Goal: Task Accomplishment & Management: Complete application form

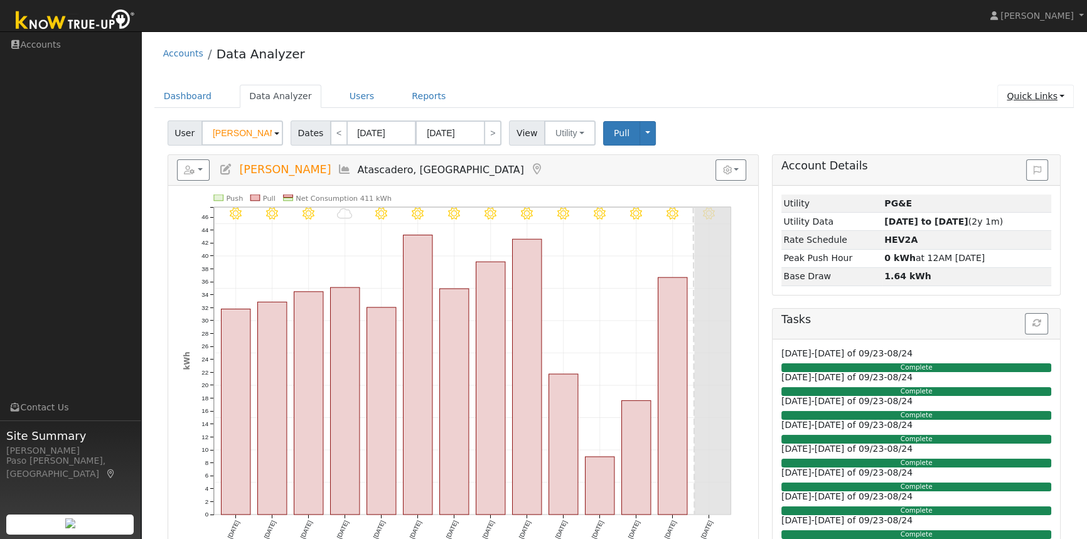
click at [1045, 92] on link "Quick Links" at bounding box center [1035, 96] width 77 height 23
click at [992, 120] on link "Quick Add" at bounding box center [1009, 123] width 127 height 18
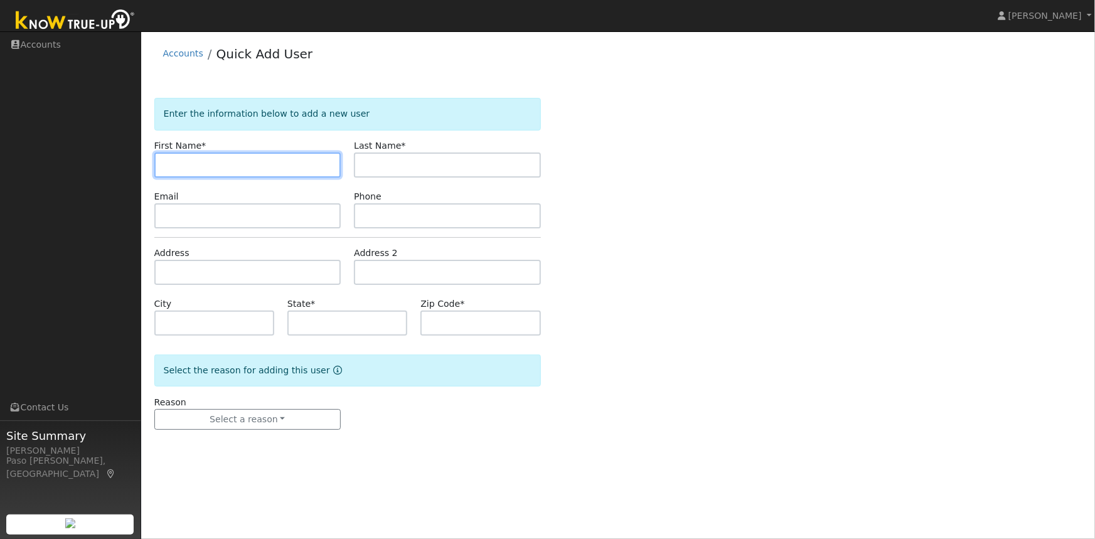
click at [178, 167] on input "text" at bounding box center [247, 165] width 187 height 25
paste input "Les Cristal"
drag, startPoint x: 182, startPoint y: 164, endPoint x: 208, endPoint y: 165, distance: 25.7
click at [208, 165] on input "Les Cristal" at bounding box center [247, 165] width 187 height 25
type input "Les"
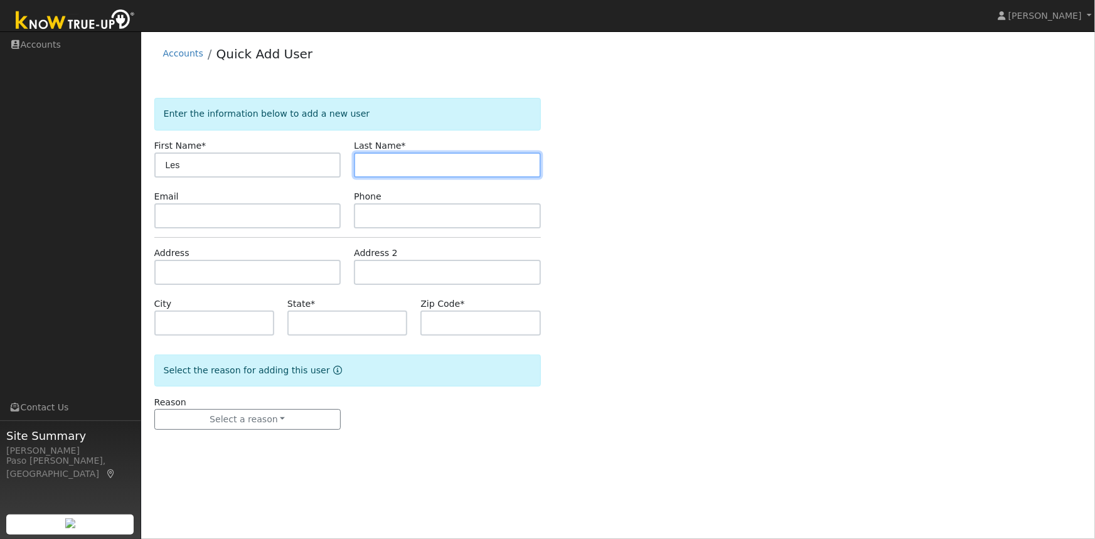
click at [405, 166] on input "text" at bounding box center [447, 165] width 187 height 25
paste input "Cristal"
type input "Cristal"
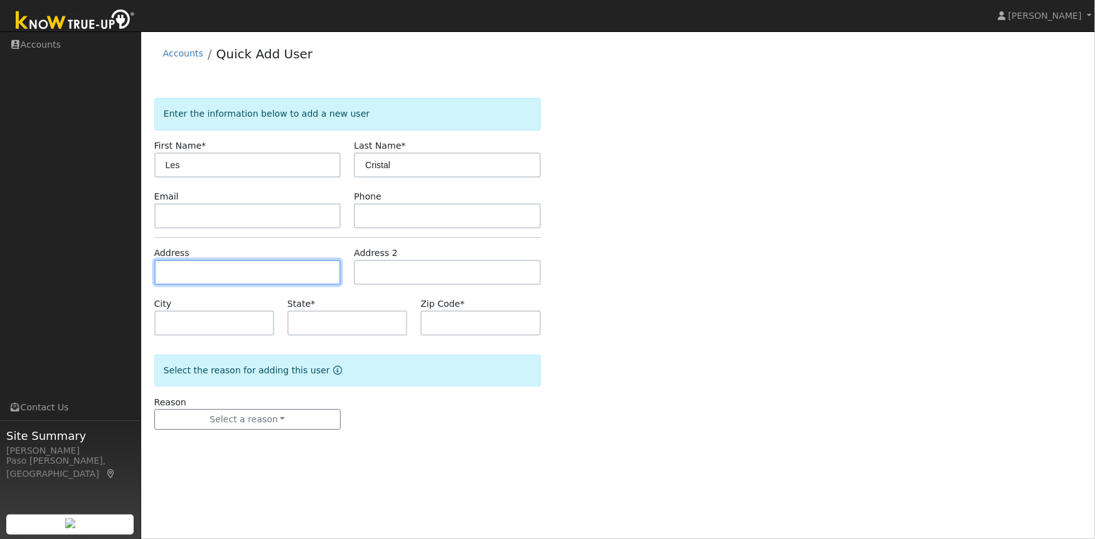
click at [188, 269] on input "text" at bounding box center [247, 272] width 187 height 25
paste input "1256 South Ocean Avenue, Cayucos, California 93430"
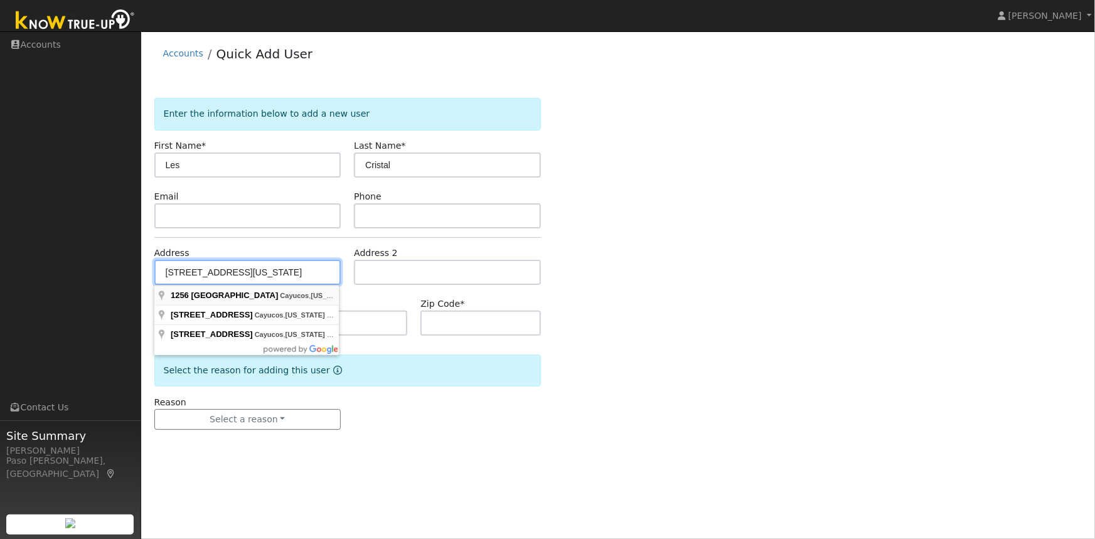
type input "1256 South Ocean Avenue"
type input "Cayucos"
type input "CA"
type input "93430"
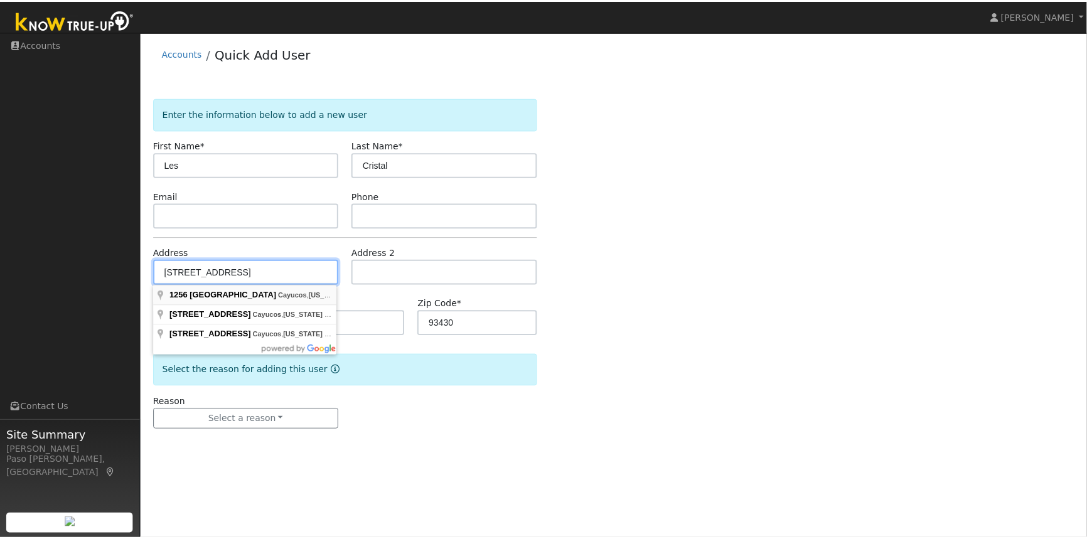
scroll to position [0, 0]
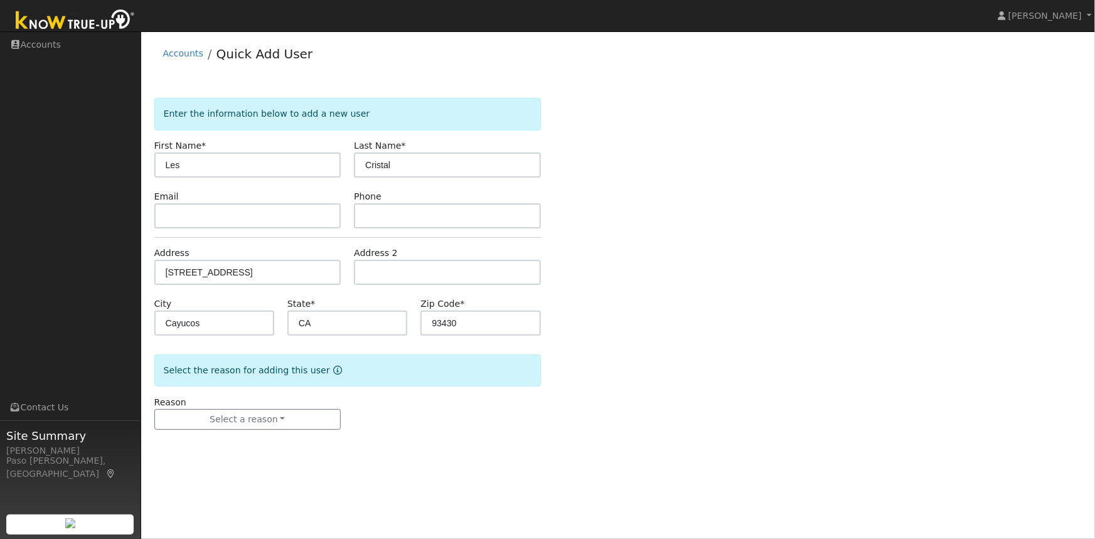
click at [640, 241] on div "Enter the information below to add a new user First Name * Les Last Name * Cris…" at bounding box center [618, 276] width 928 height 357
click at [284, 410] on button "Select a reason" at bounding box center [247, 419] width 187 height 21
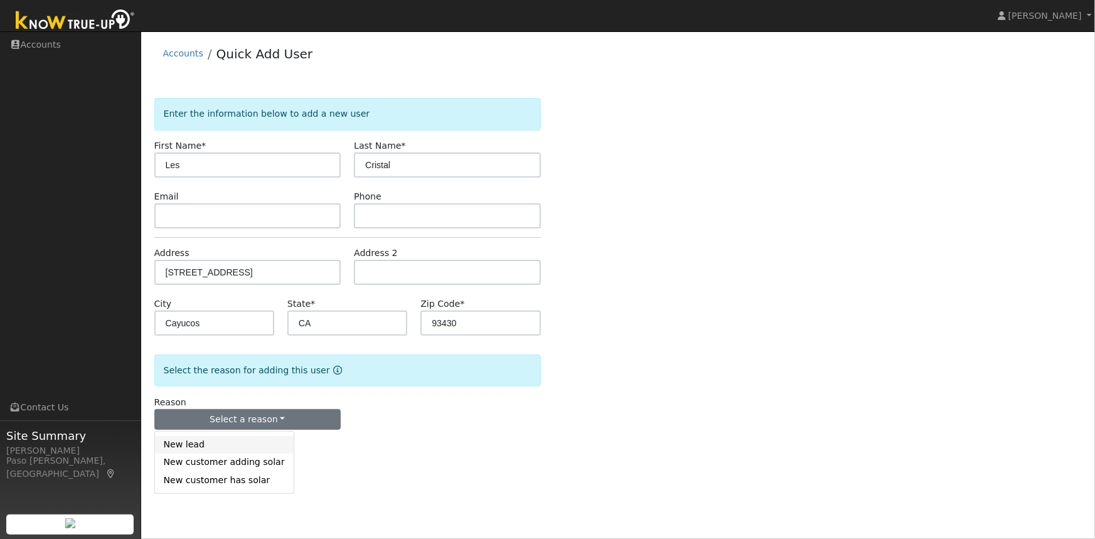
click at [177, 444] on link "New lead" at bounding box center [224, 445] width 139 height 18
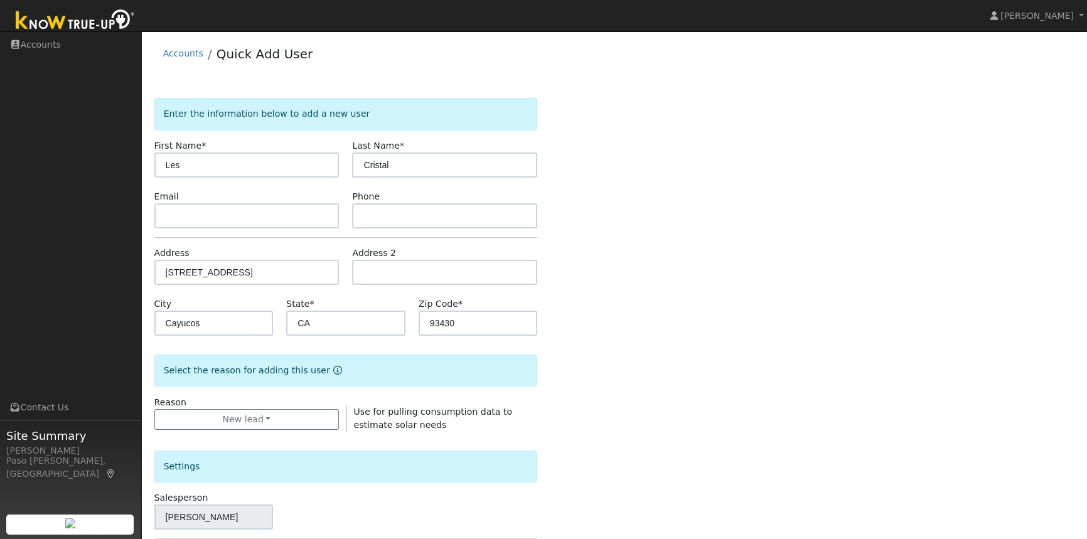
click at [659, 301] on div "Enter the information below to add a new user First Name * Les Last Name * Cris…" at bounding box center [614, 452] width 920 height 709
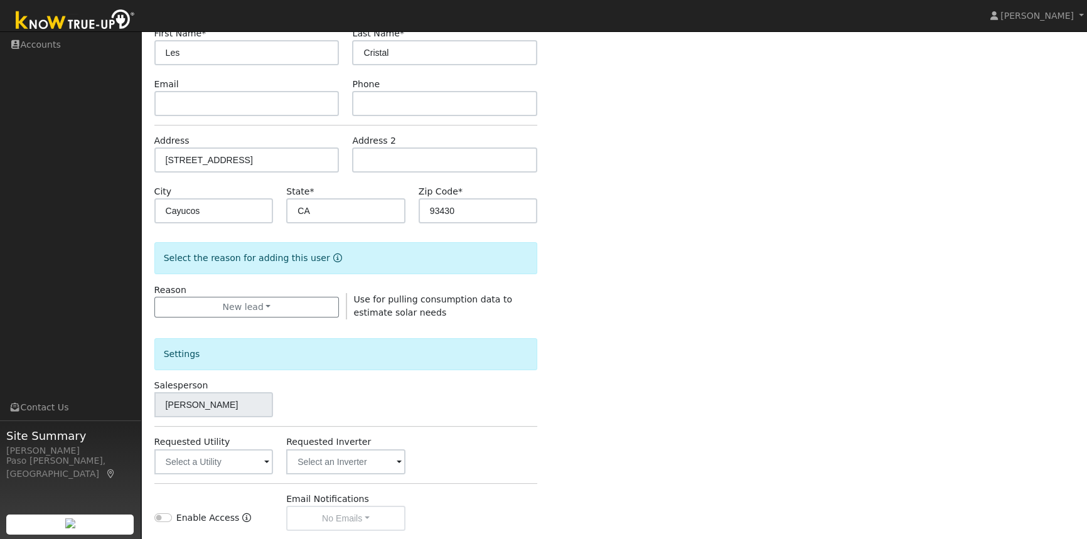
scroll to position [228, 0]
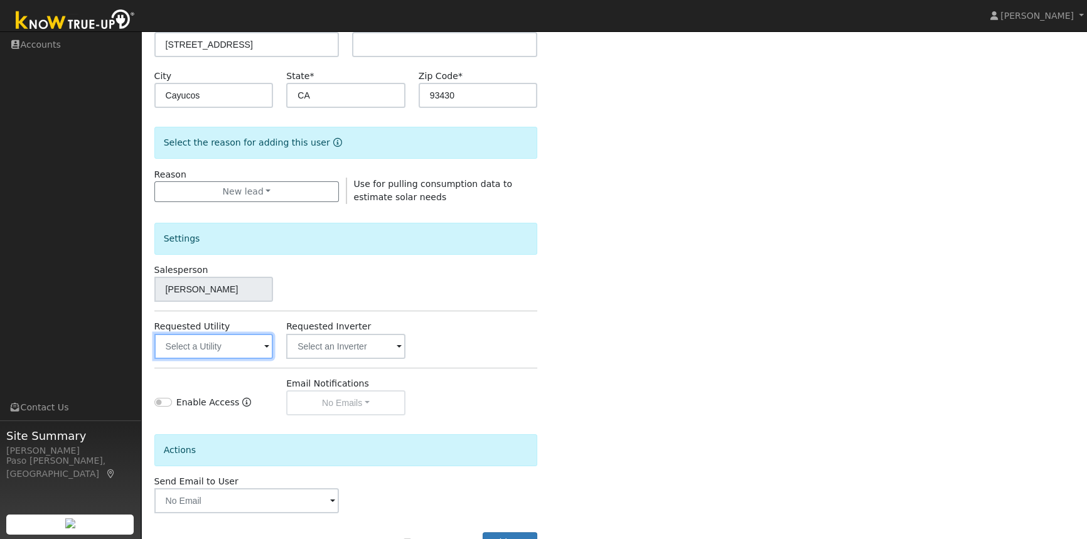
click at [230, 343] on input "text" at bounding box center [213, 346] width 119 height 25
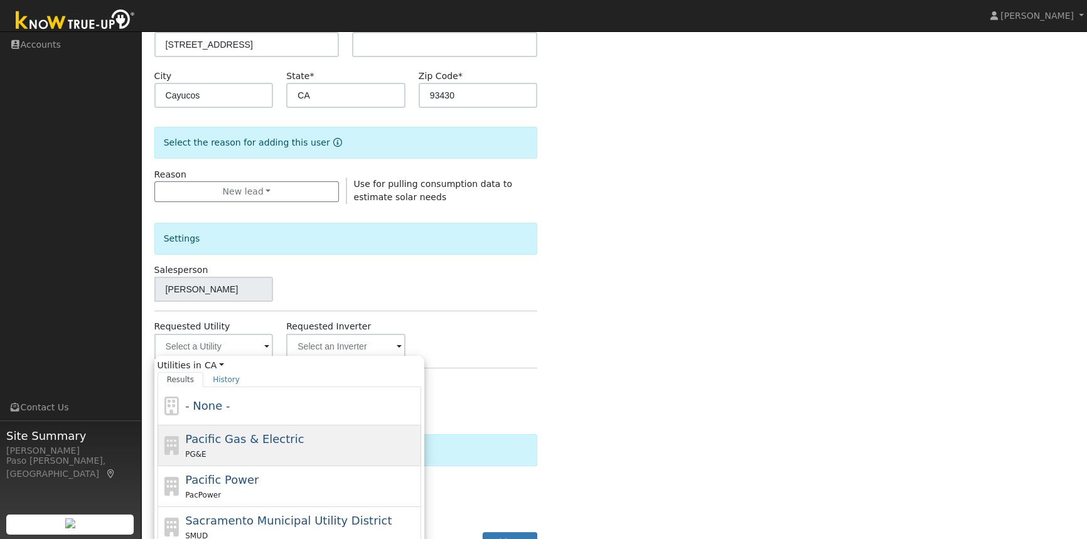
click at [230, 439] on span "Pacific Gas & Electric" at bounding box center [244, 438] width 119 height 13
type input "Pacific Gas & Electric"
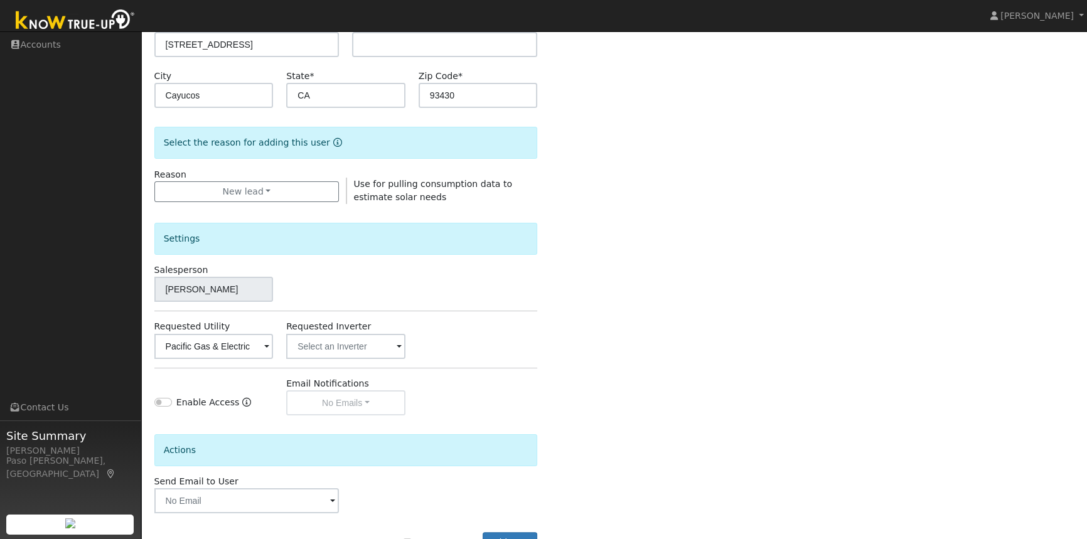
click at [667, 315] on div "Enter the information below to add a new user First Name * Les Last Name * Cris…" at bounding box center [614, 224] width 920 height 709
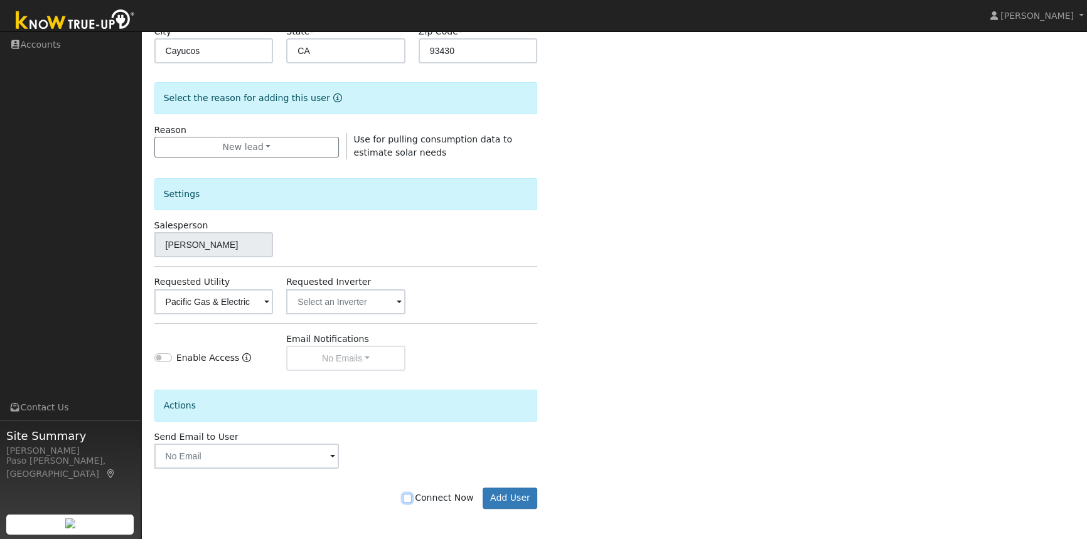
click at [412, 497] on input "Connect Now" at bounding box center [407, 498] width 9 height 9
checkbox input "true"
click at [504, 498] on button "Add User" at bounding box center [510, 498] width 55 height 21
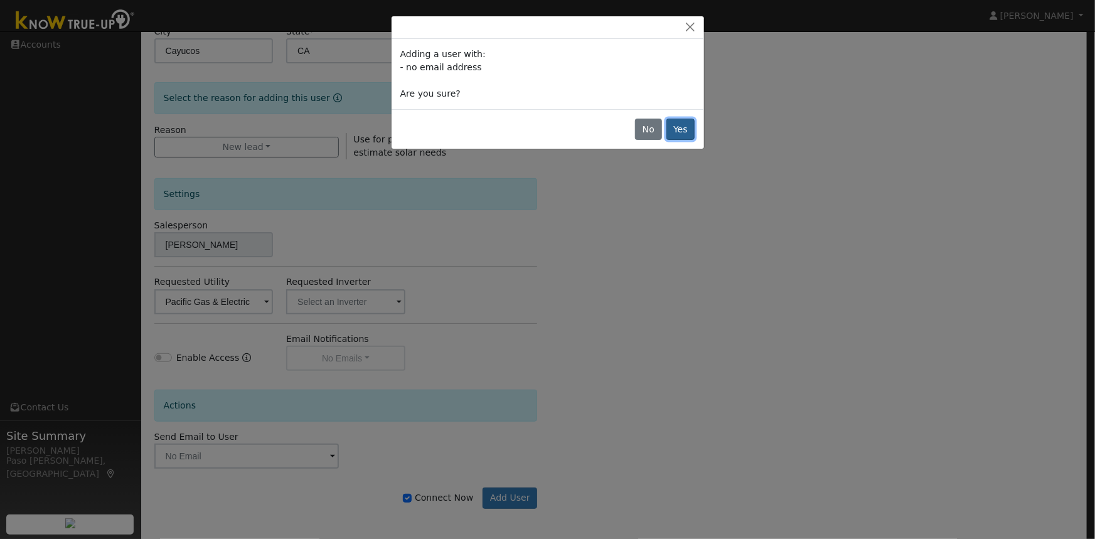
click at [682, 126] on button "Yes" at bounding box center [681, 129] width 29 height 21
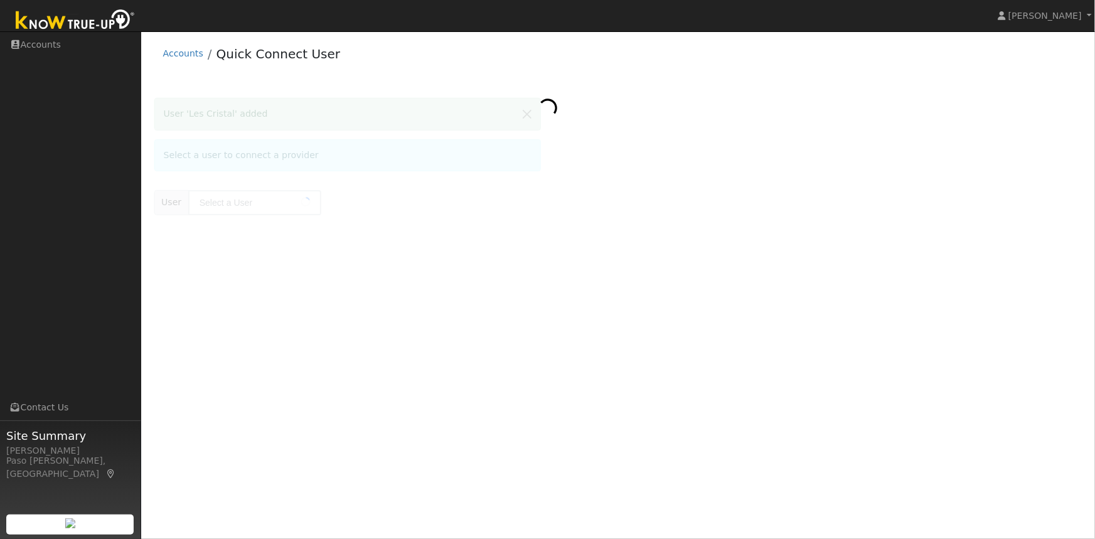
type input "Les Cristal"
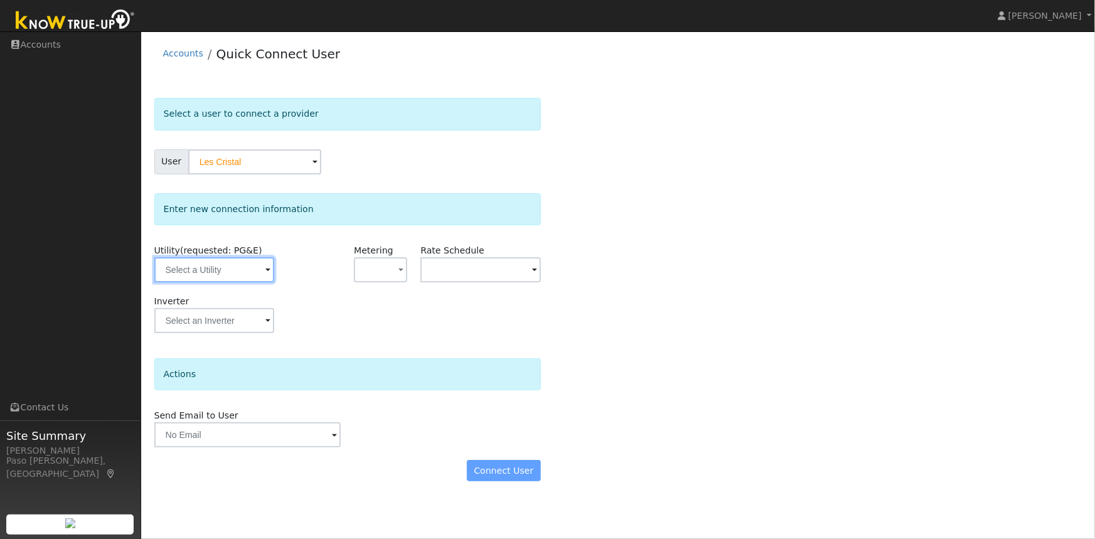
click at [214, 272] on input "text" at bounding box center [214, 269] width 120 height 25
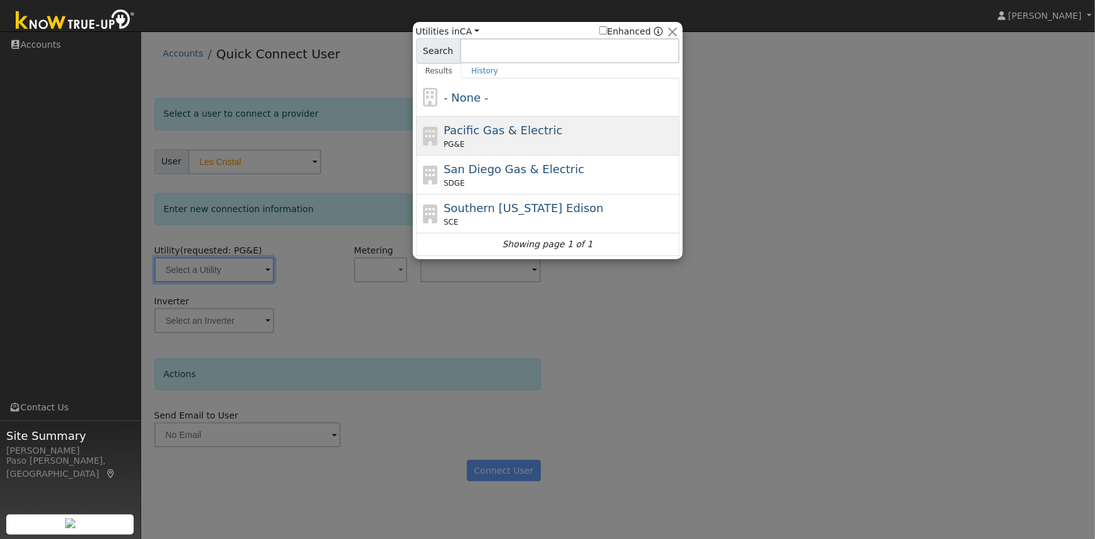
click at [536, 132] on span "Pacific Gas & Electric" at bounding box center [503, 130] width 119 height 13
type input "PG&E"
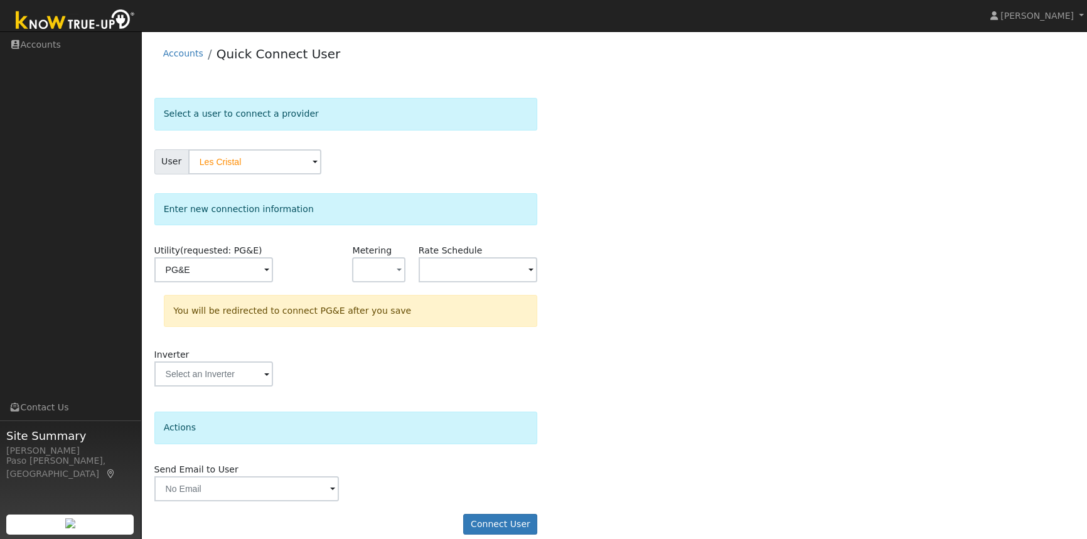
click at [589, 276] on div "Select a user to connect a provider User Les Cristal Account Default Account De…" at bounding box center [614, 322] width 920 height 449
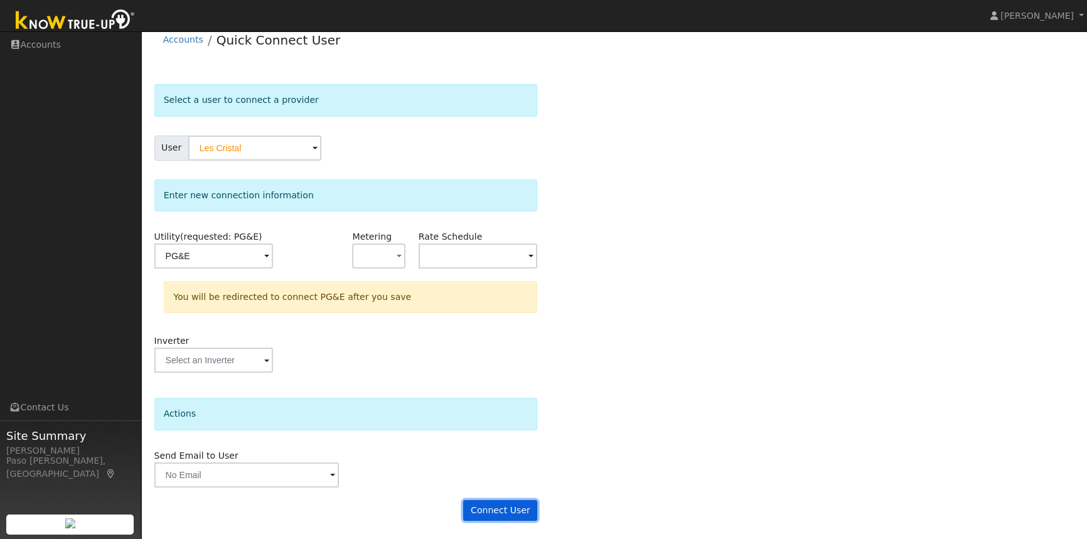
click at [513, 500] on button "Connect User" at bounding box center [500, 510] width 74 height 21
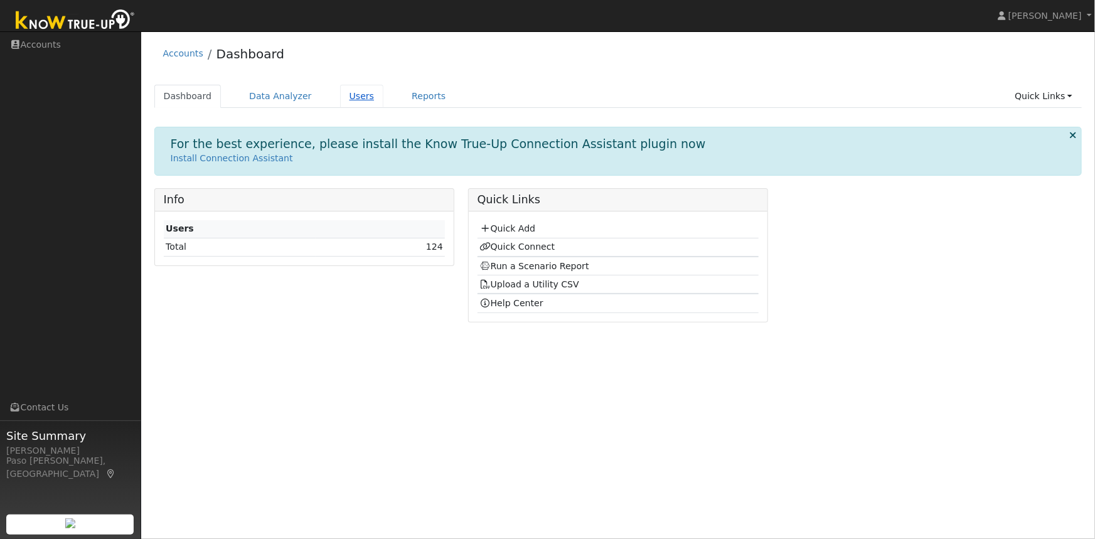
click at [345, 94] on link "Users" at bounding box center [362, 96] width 44 height 23
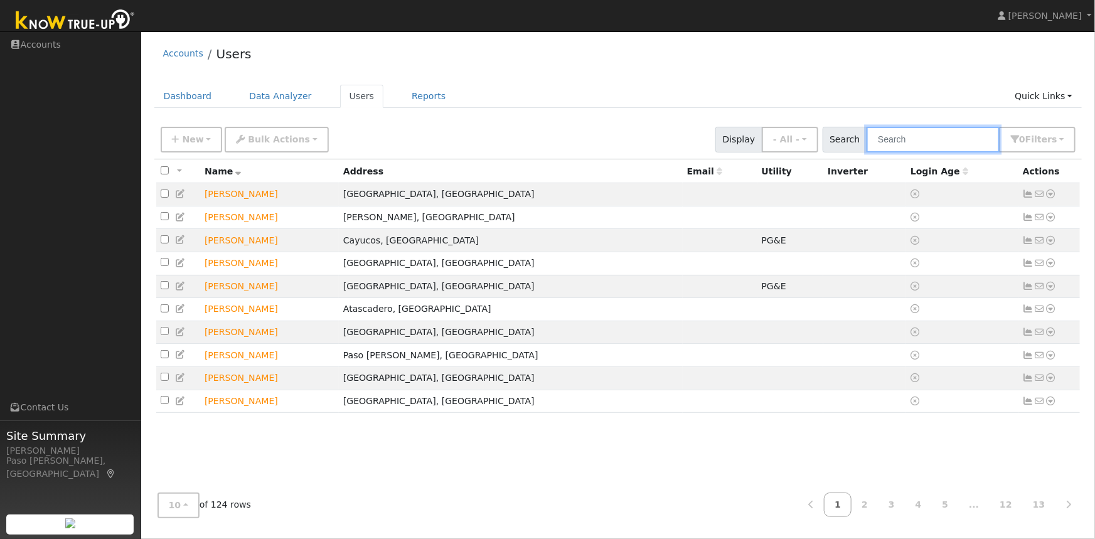
click at [902, 136] on input "text" at bounding box center [933, 140] width 133 height 26
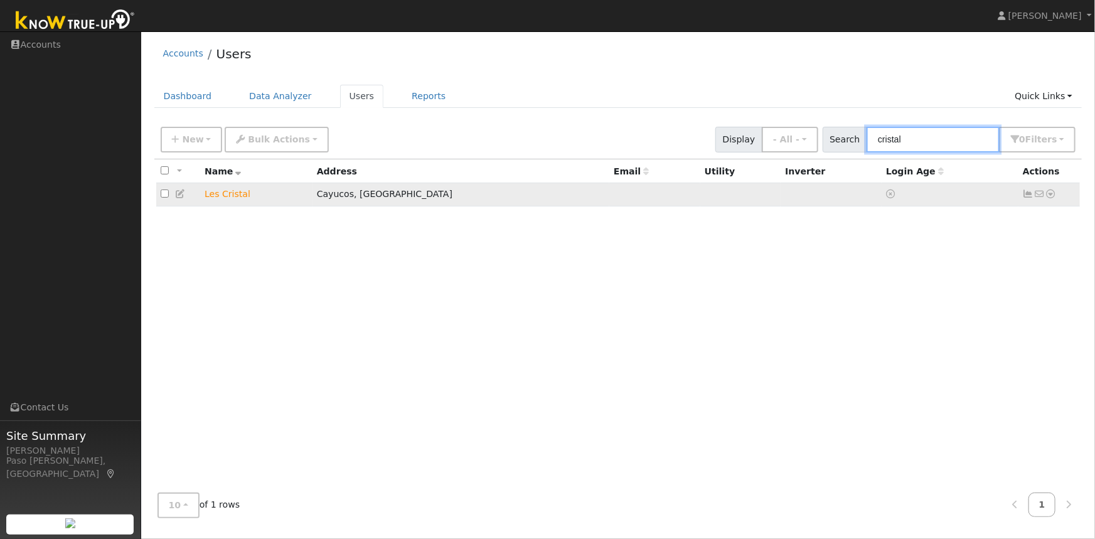
type input "cristal"
click at [1054, 195] on icon at bounding box center [1051, 194] width 11 height 9
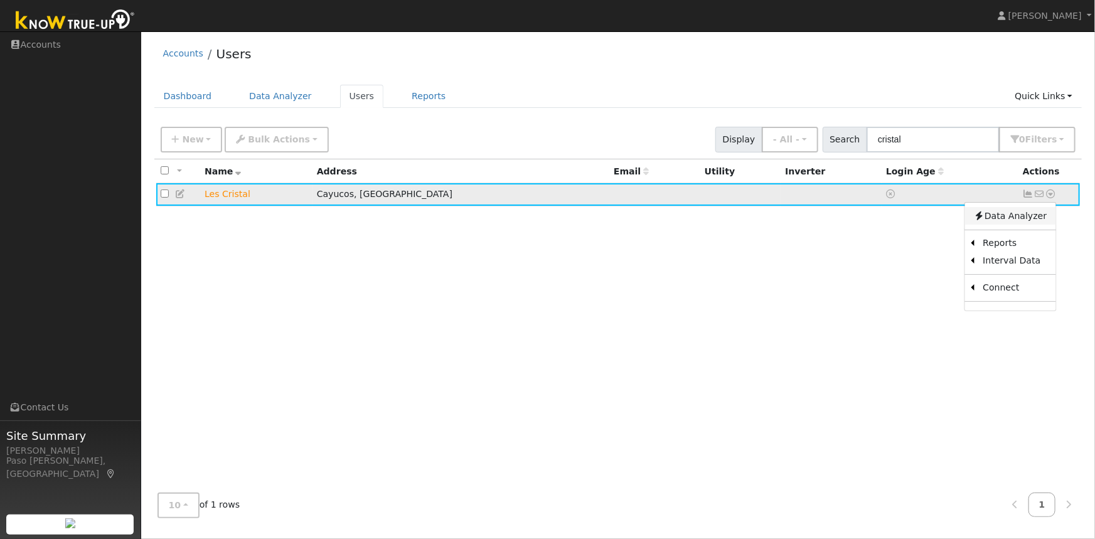
click at [1035, 213] on link "Data Analyzer" at bounding box center [1010, 216] width 91 height 18
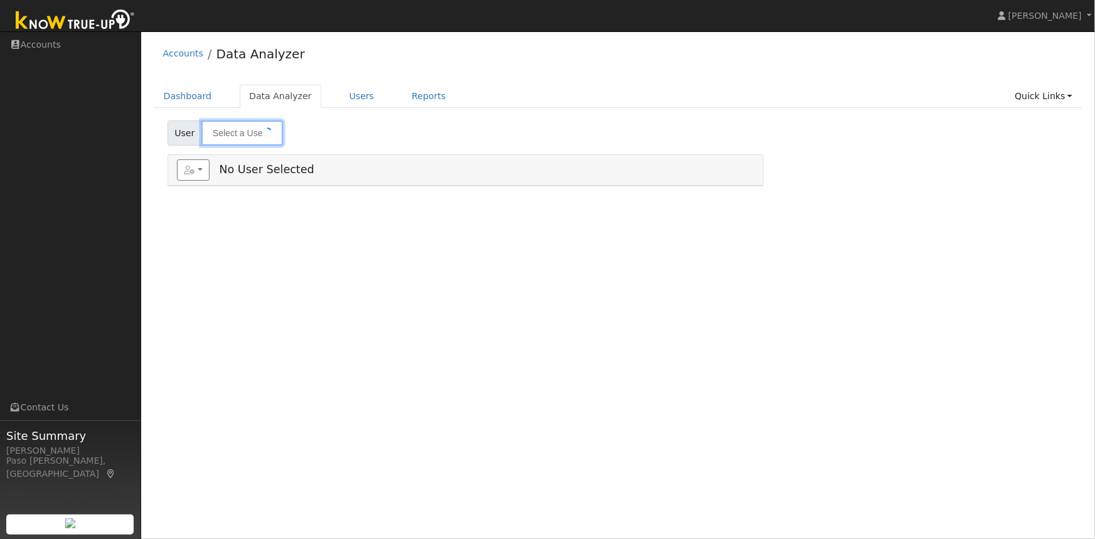
type input "Les Cristal"
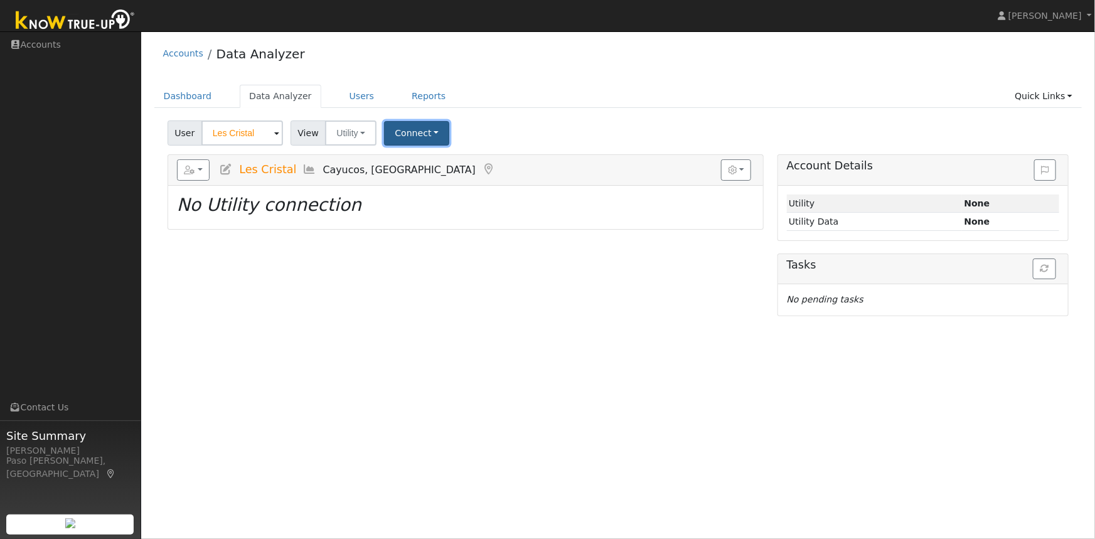
click at [404, 128] on button "Connect" at bounding box center [416, 133] width 65 height 24
click at [420, 191] on link "Quick Connect" at bounding box center [434, 188] width 98 height 18
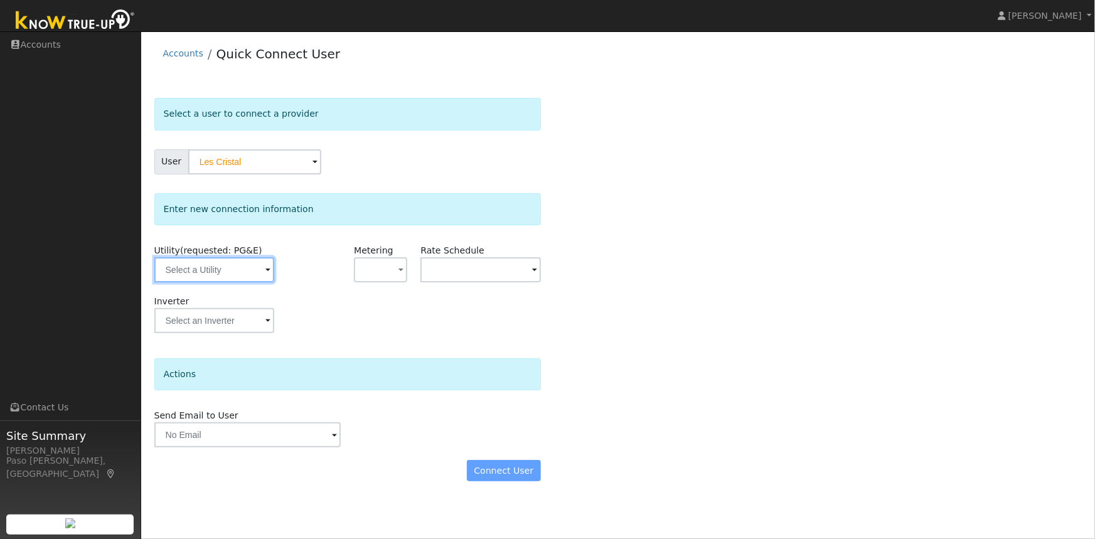
click at [235, 272] on input "text" at bounding box center [214, 269] width 120 height 25
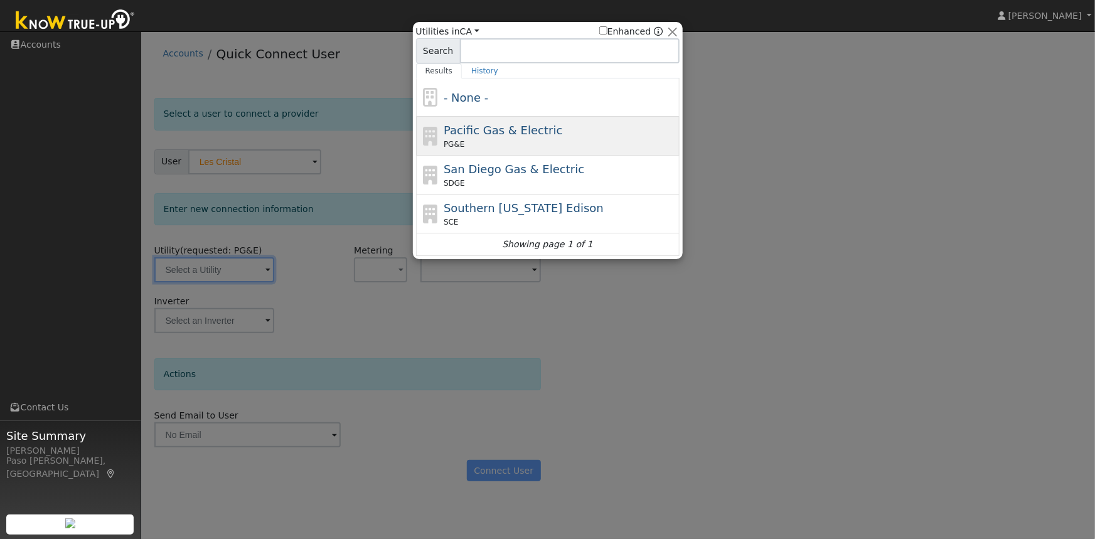
click at [500, 137] on span "Pacific Gas & Electric" at bounding box center [503, 130] width 119 height 13
type input "PG&E"
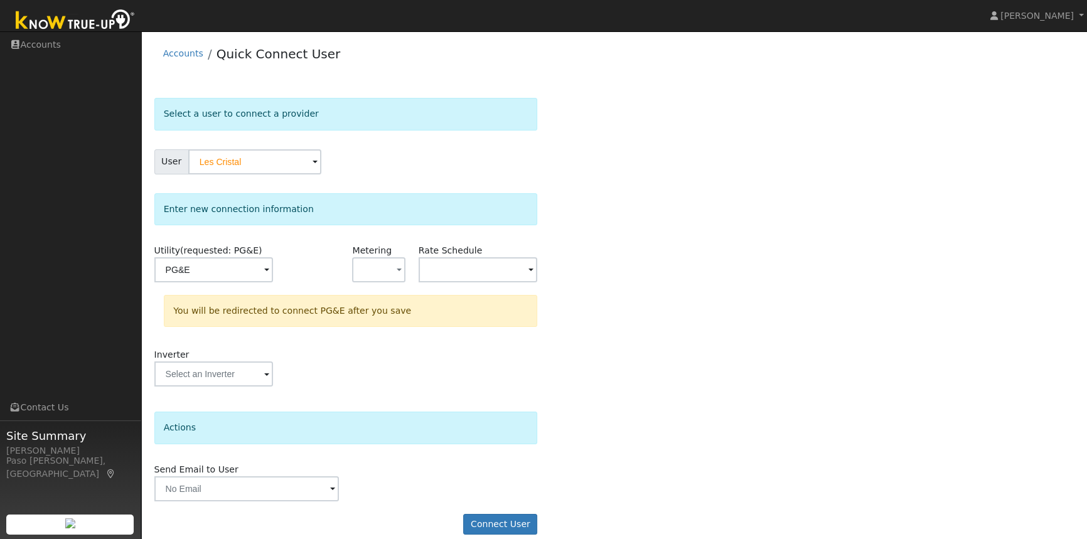
click at [624, 260] on div "Select a user to connect a provider User Les Cristal Account Default Account De…" at bounding box center [614, 322] width 920 height 449
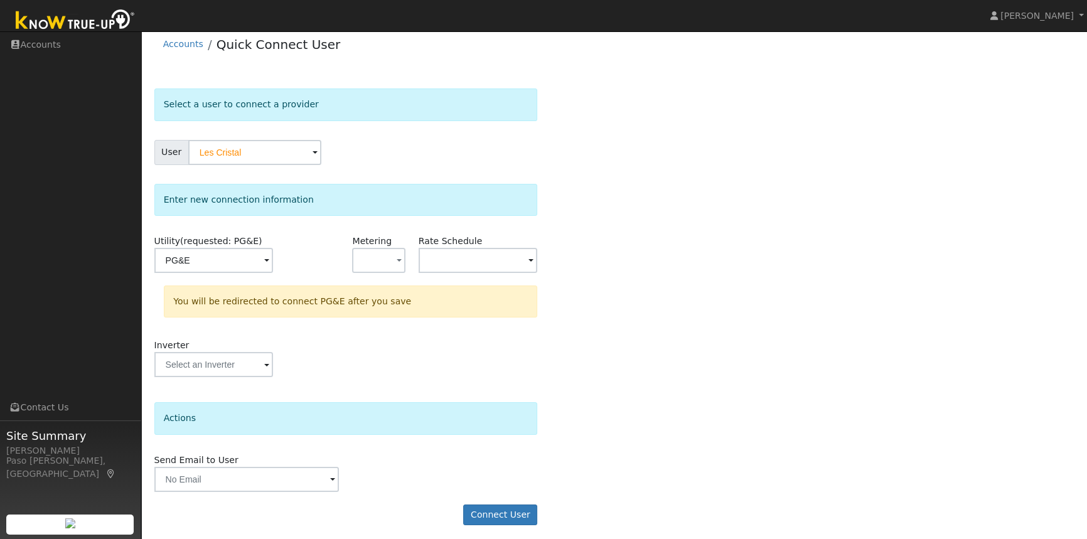
scroll to position [14, 0]
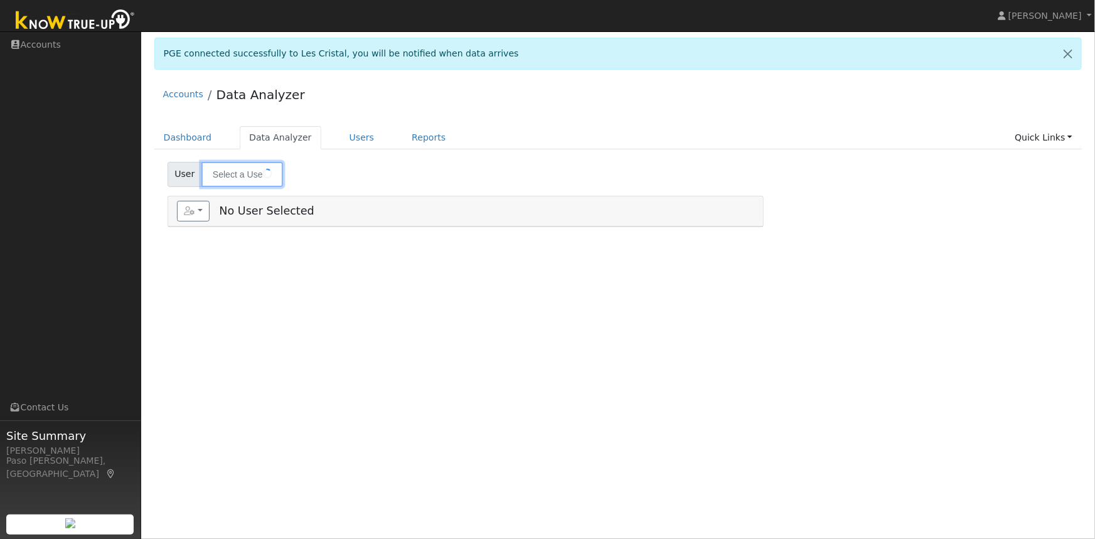
type input "Les Cristal"
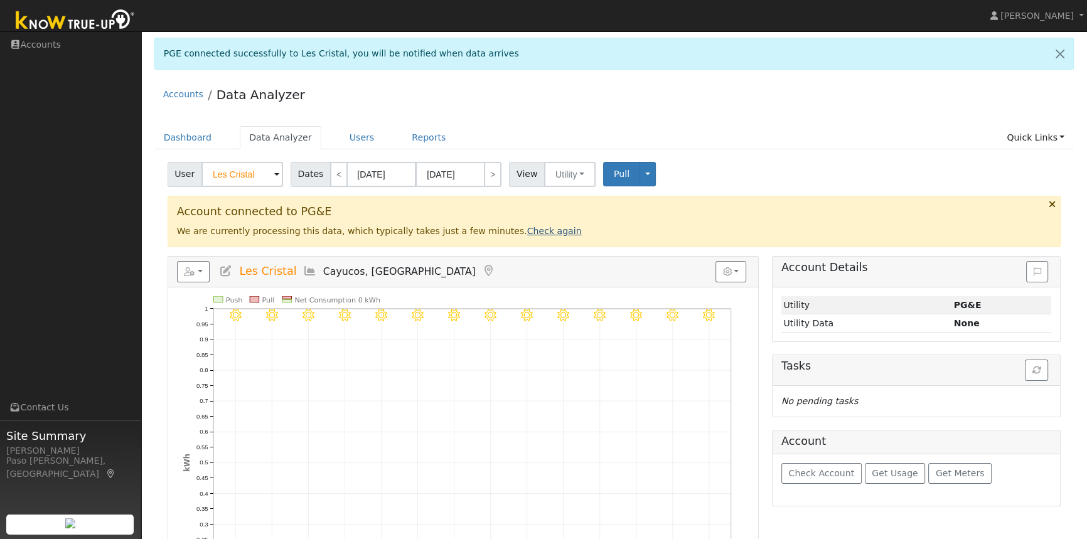
click at [527, 232] on link "Check again" at bounding box center [554, 231] width 55 height 10
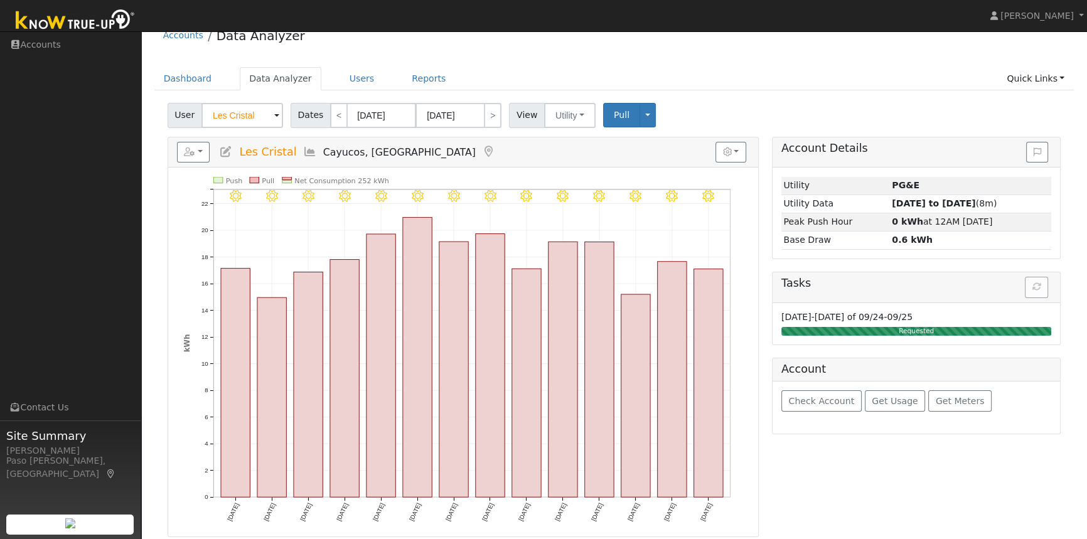
scroll to position [62, 0]
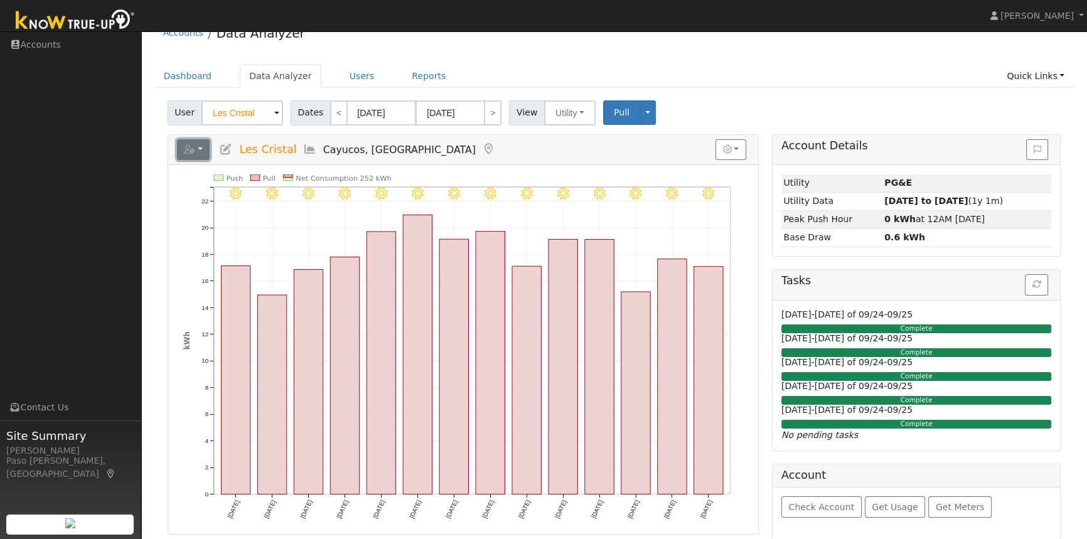
click at [190, 149] on icon "button" at bounding box center [189, 149] width 11 height 9
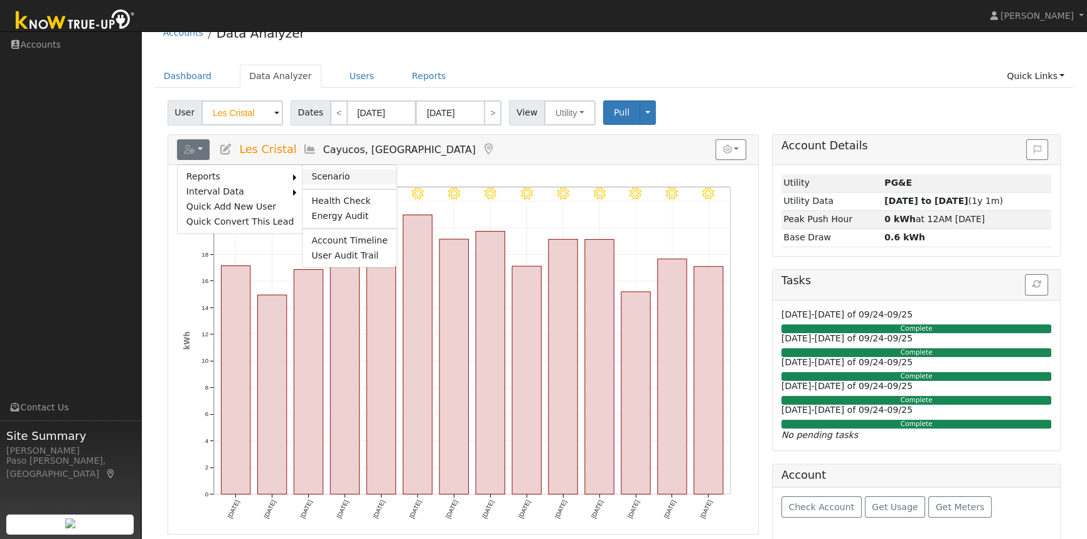
click at [307, 174] on link "Scenario" at bounding box center [350, 176] width 94 height 15
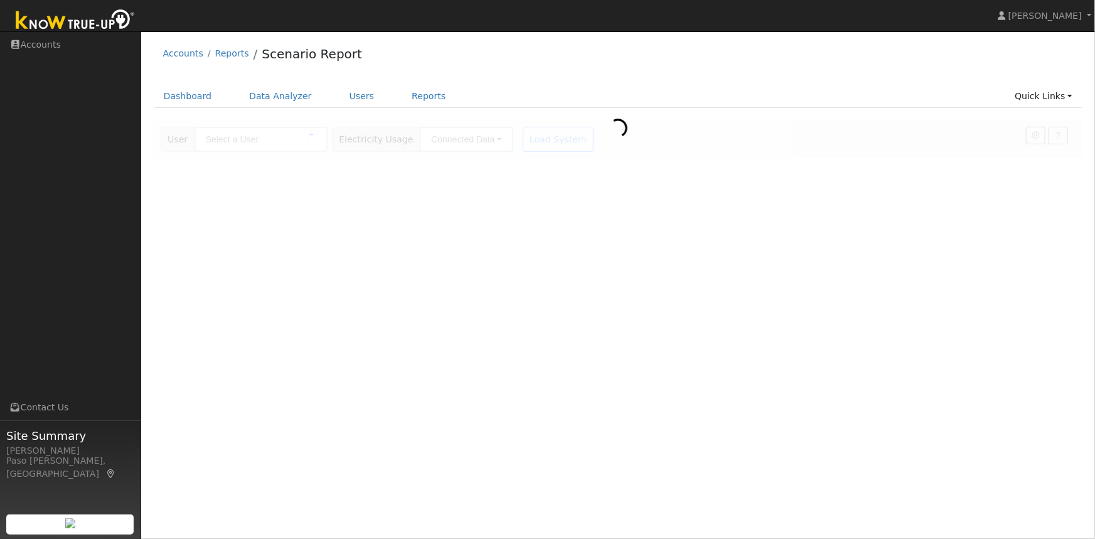
type input "Les Cristal"
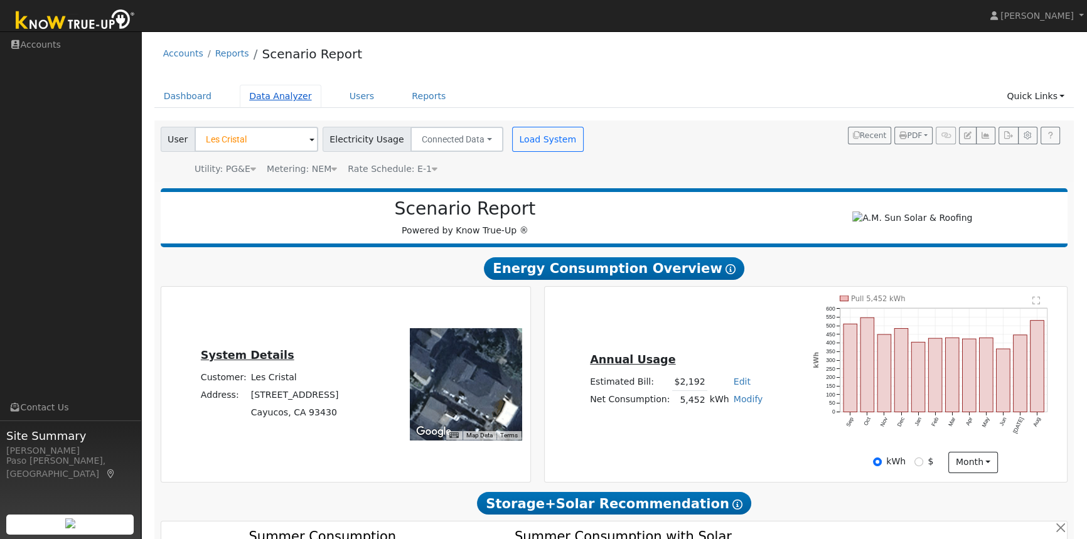
click at [274, 95] on link "Data Analyzer" at bounding box center [281, 96] width 82 height 23
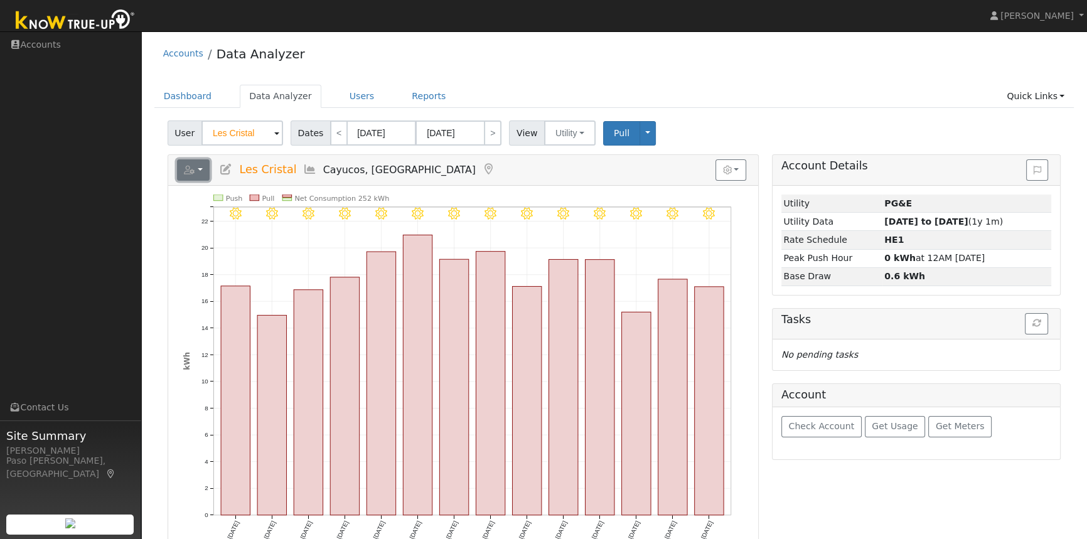
click at [196, 164] on button "button" at bounding box center [193, 169] width 33 height 21
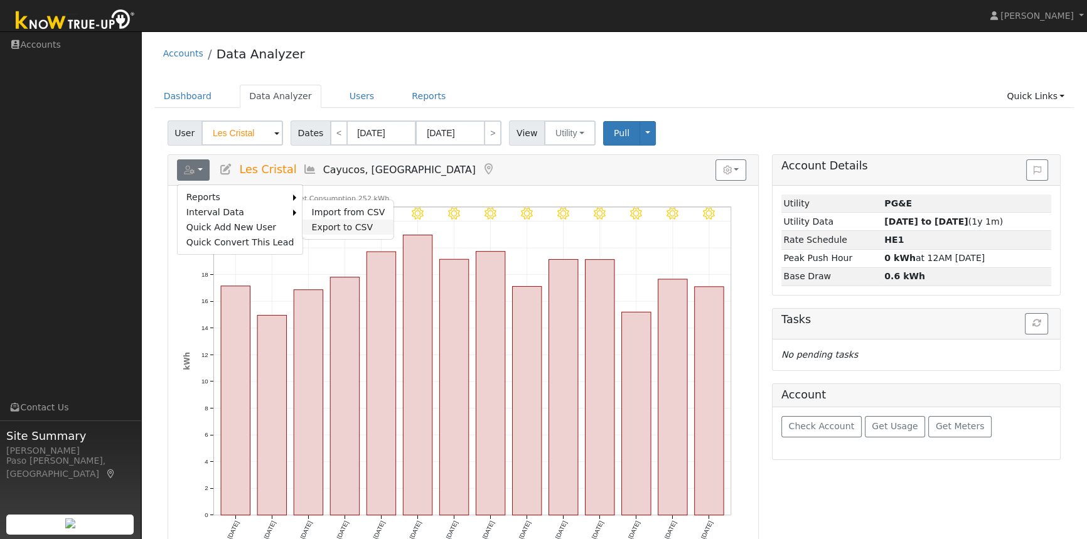
click at [333, 223] on link "Export to CSV" at bounding box center [348, 227] width 91 height 15
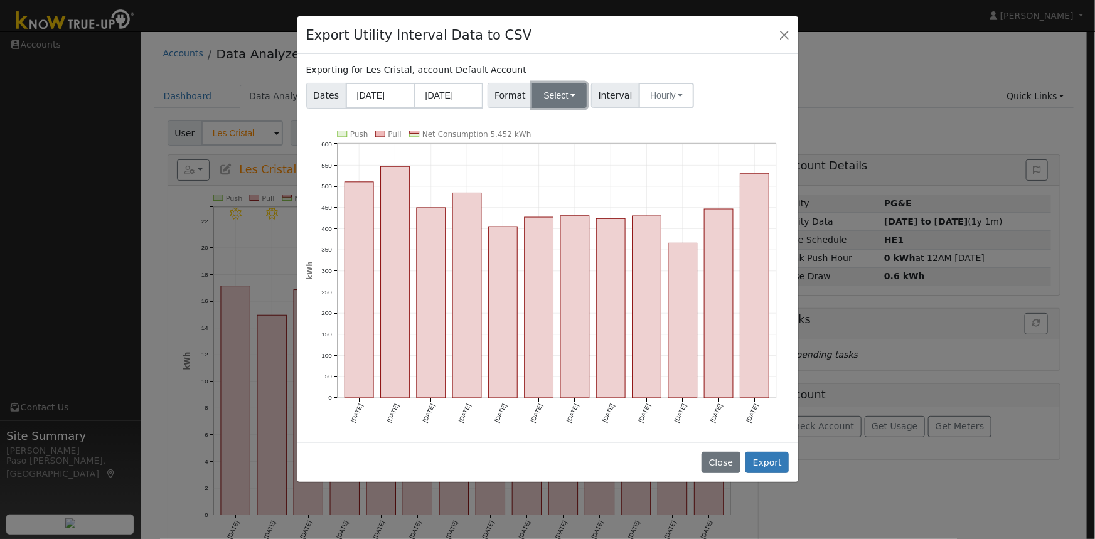
click at [556, 95] on button "Select" at bounding box center [559, 95] width 55 height 25
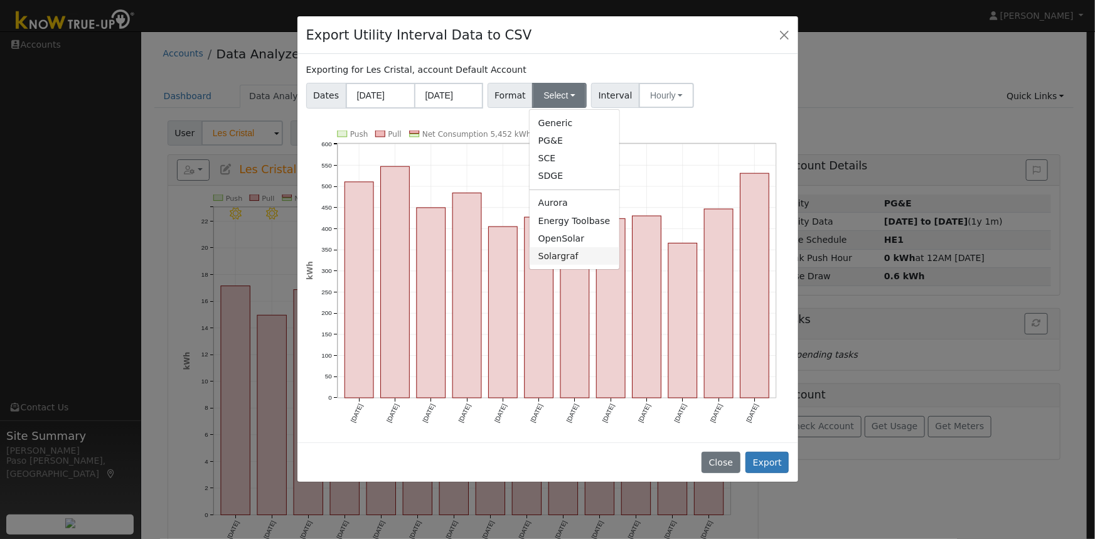
click at [558, 254] on link "Solargraf" at bounding box center [575, 256] width 90 height 18
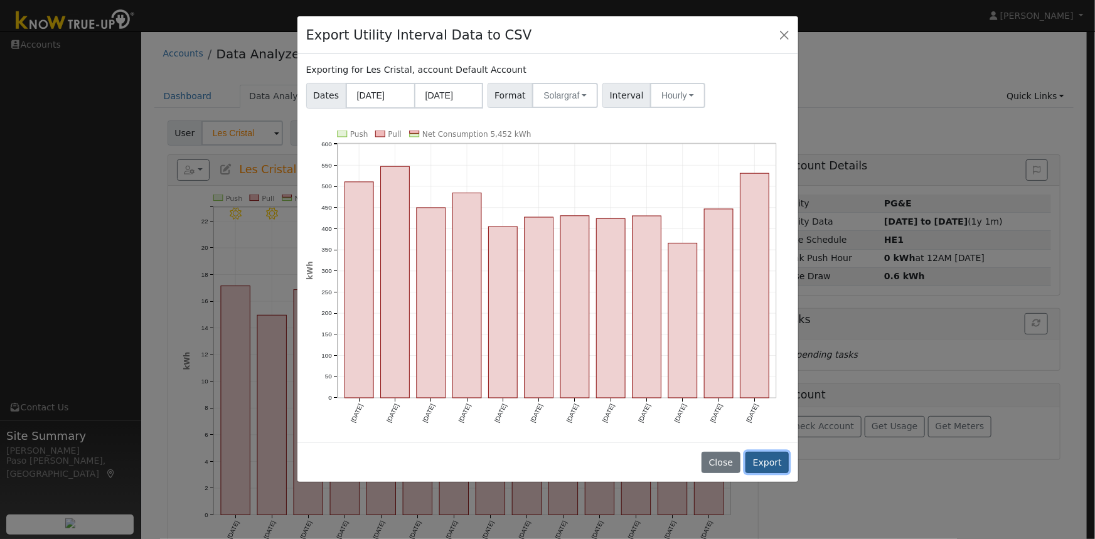
click at [769, 456] on button "Export" at bounding box center [767, 462] width 43 height 21
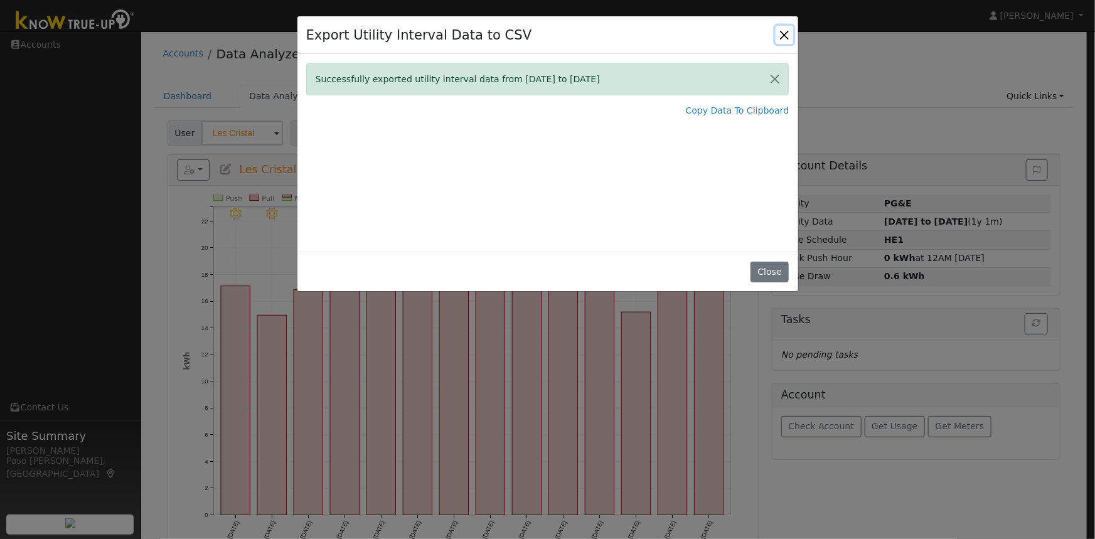
click at [781, 31] on button "Close" at bounding box center [785, 35] width 18 height 18
